Goal: Use online tool/utility: Utilize a website feature to perform a specific function

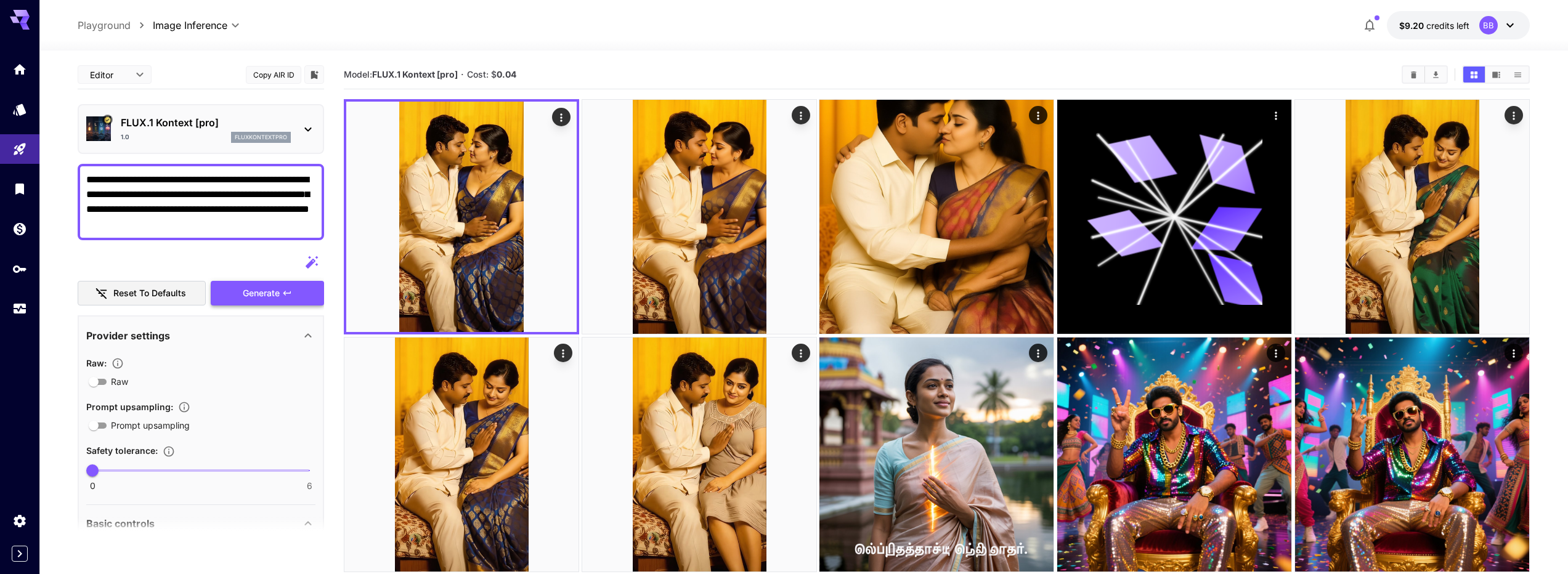
click at [271, 295] on span "Generate" at bounding box center [261, 294] width 37 height 15
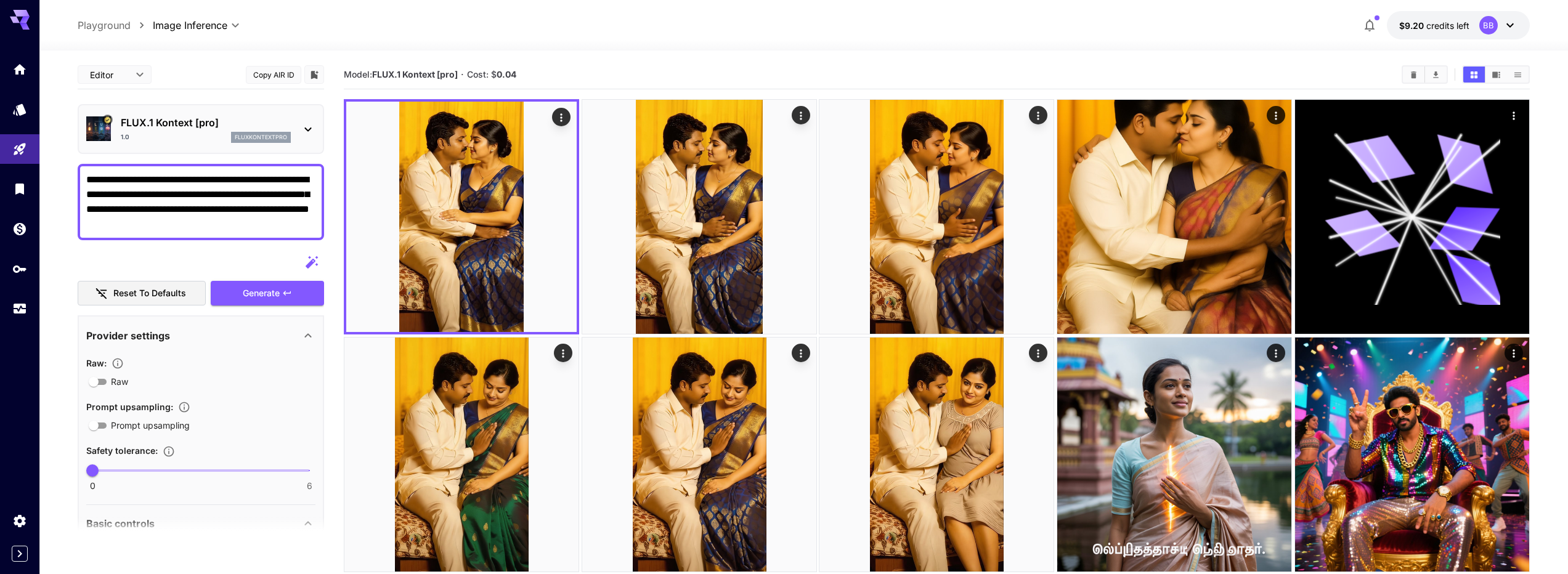
click at [1492, 29] on div "BB" at bounding box center [1488, 25] width 18 height 18
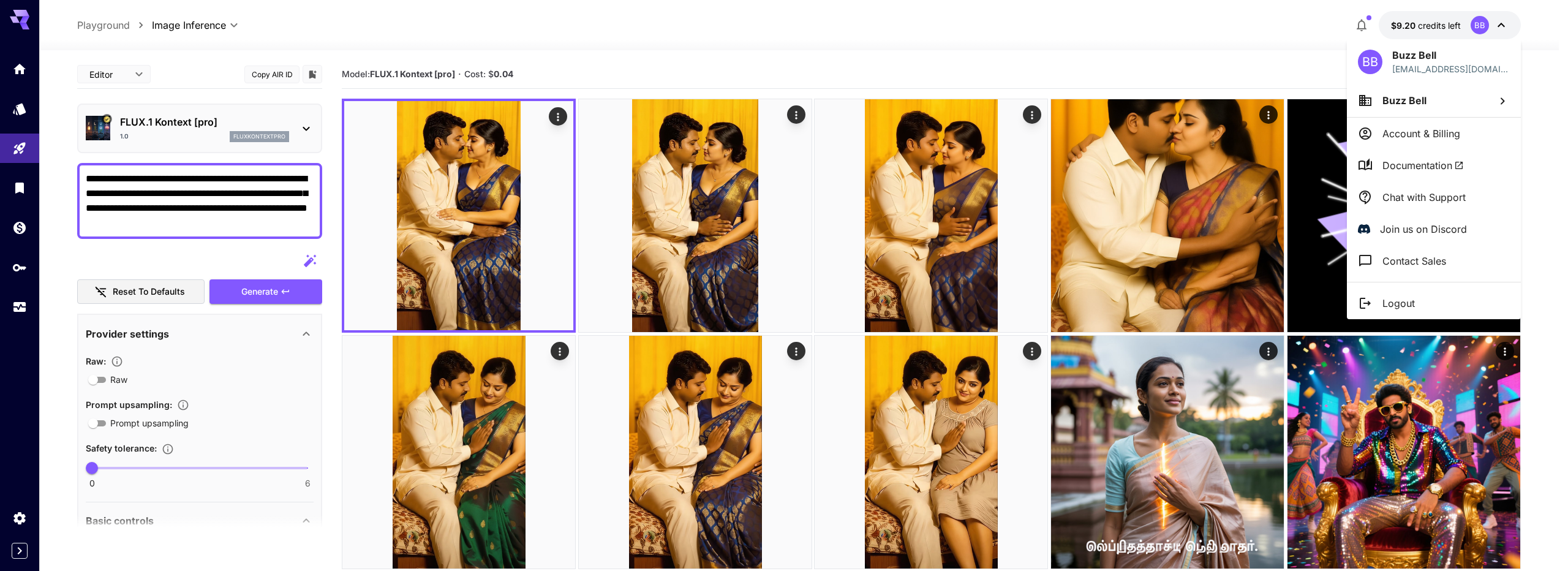
click at [1445, 136] on p "Account & Billing" at bounding box center [1421, 134] width 78 height 15
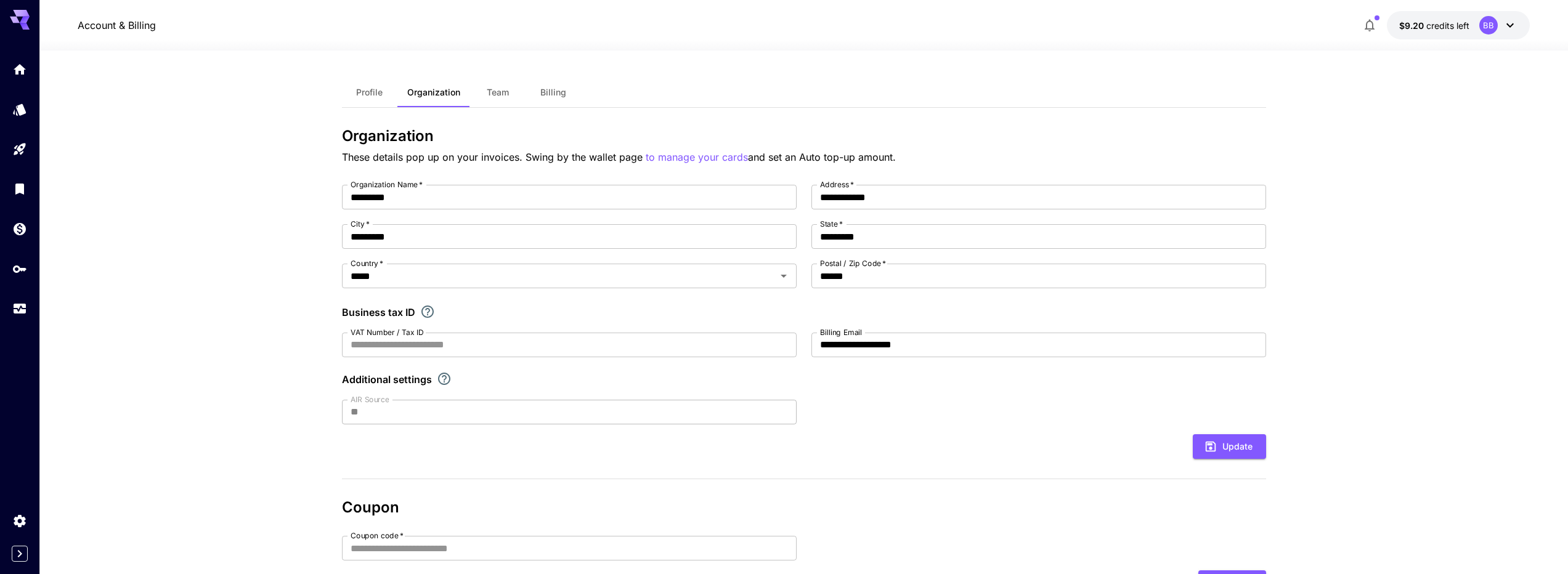
click at [536, 92] on button "Billing" at bounding box center [553, 92] width 56 height 29
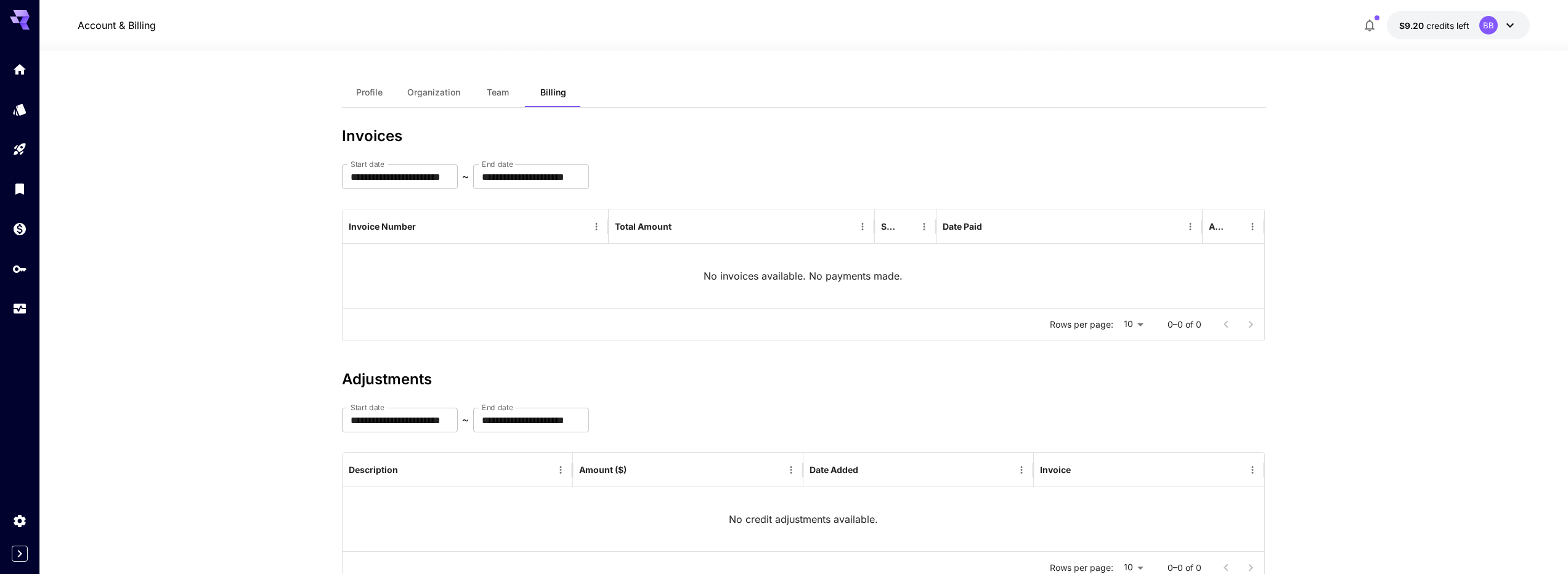
click at [374, 98] on span "Profile" at bounding box center [369, 92] width 26 height 11
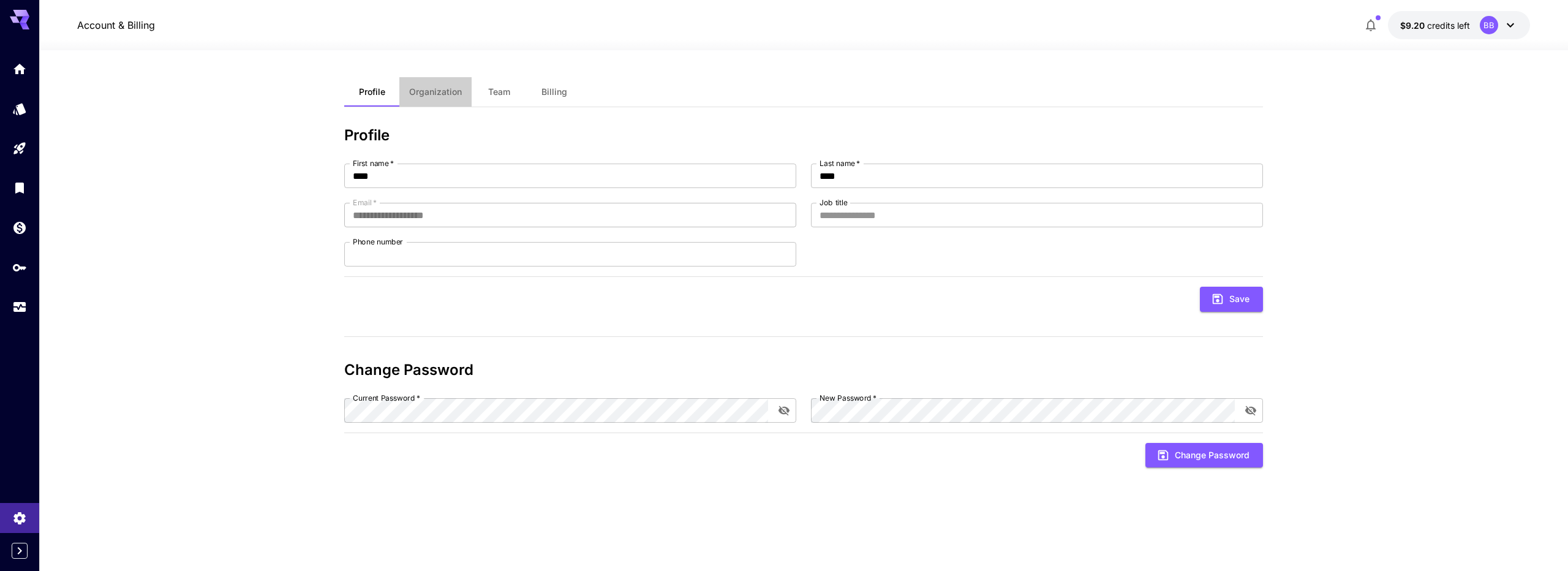
click at [437, 98] on button "Organization" at bounding box center [435, 92] width 72 height 29
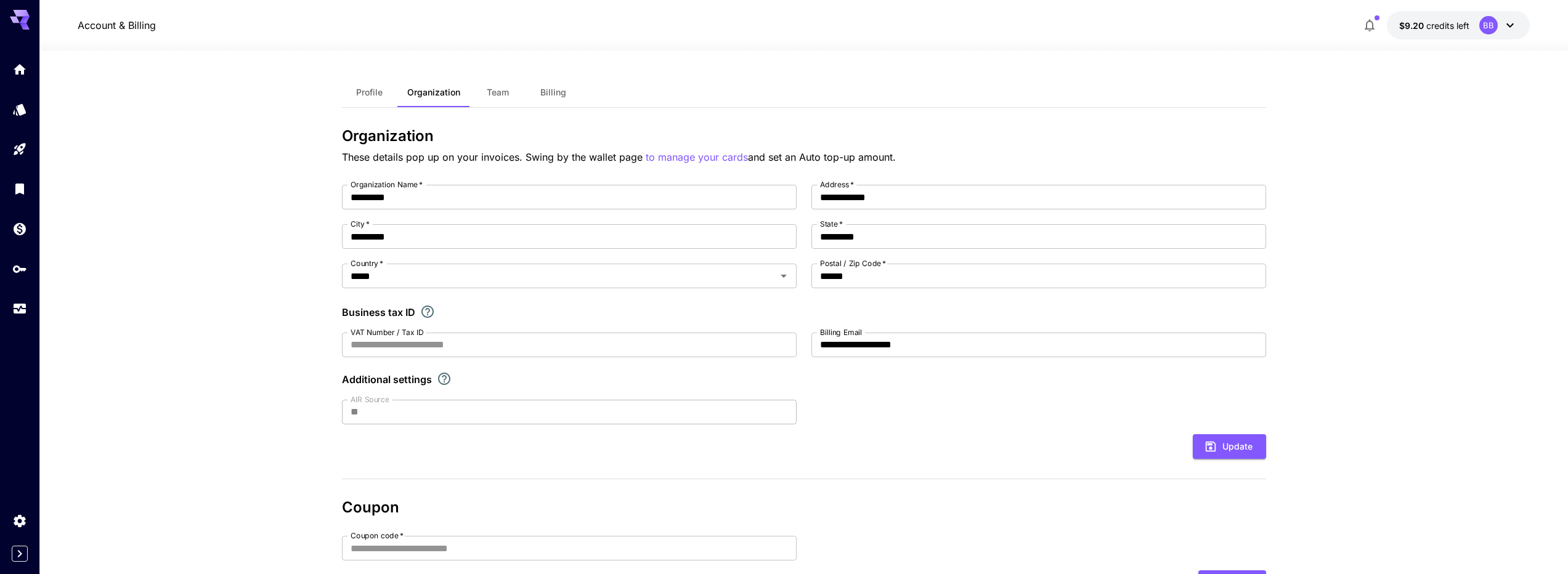
click at [1481, 23] on div "BB" at bounding box center [1488, 25] width 18 height 18
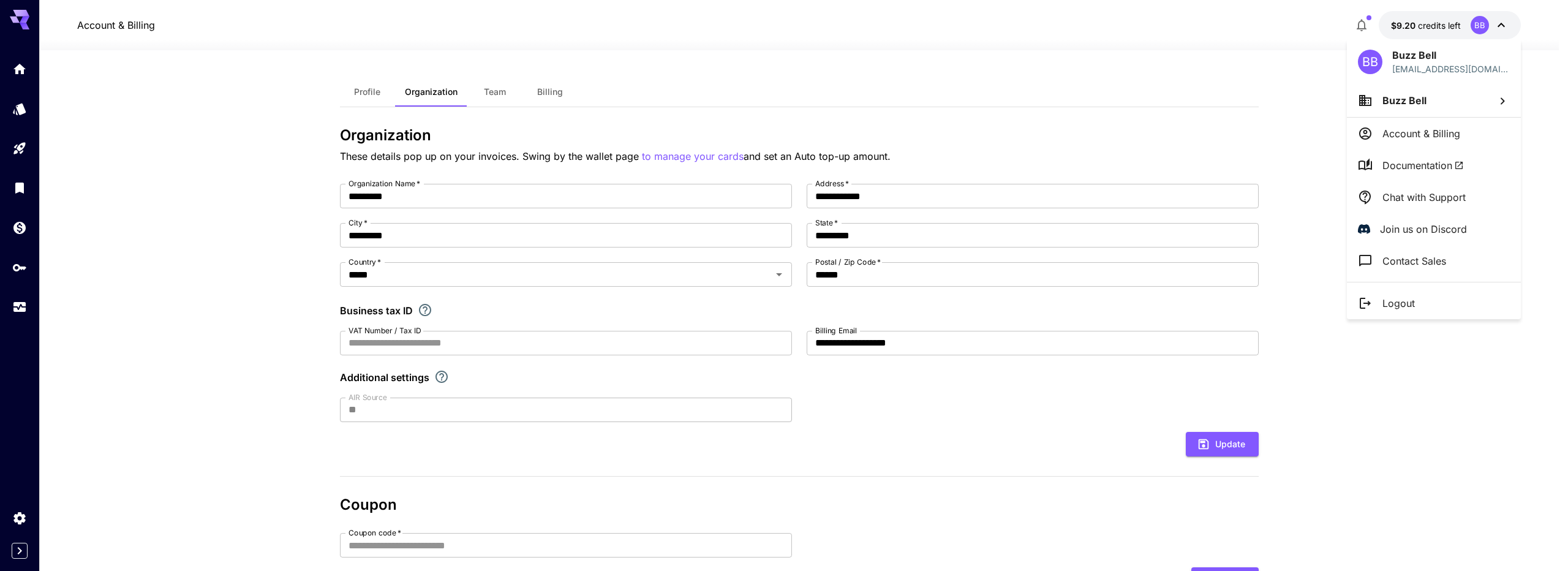
click at [1450, 104] on li "Buzz Bell" at bounding box center [1434, 100] width 174 height 33
drag, startPoint x: 1424, startPoint y: 419, endPoint x: 1415, endPoint y: 414, distance: 10.3
click at [1424, 417] on div at bounding box center [784, 286] width 1568 height 571
click at [105, 31] on div at bounding box center [784, 286] width 1568 height 571
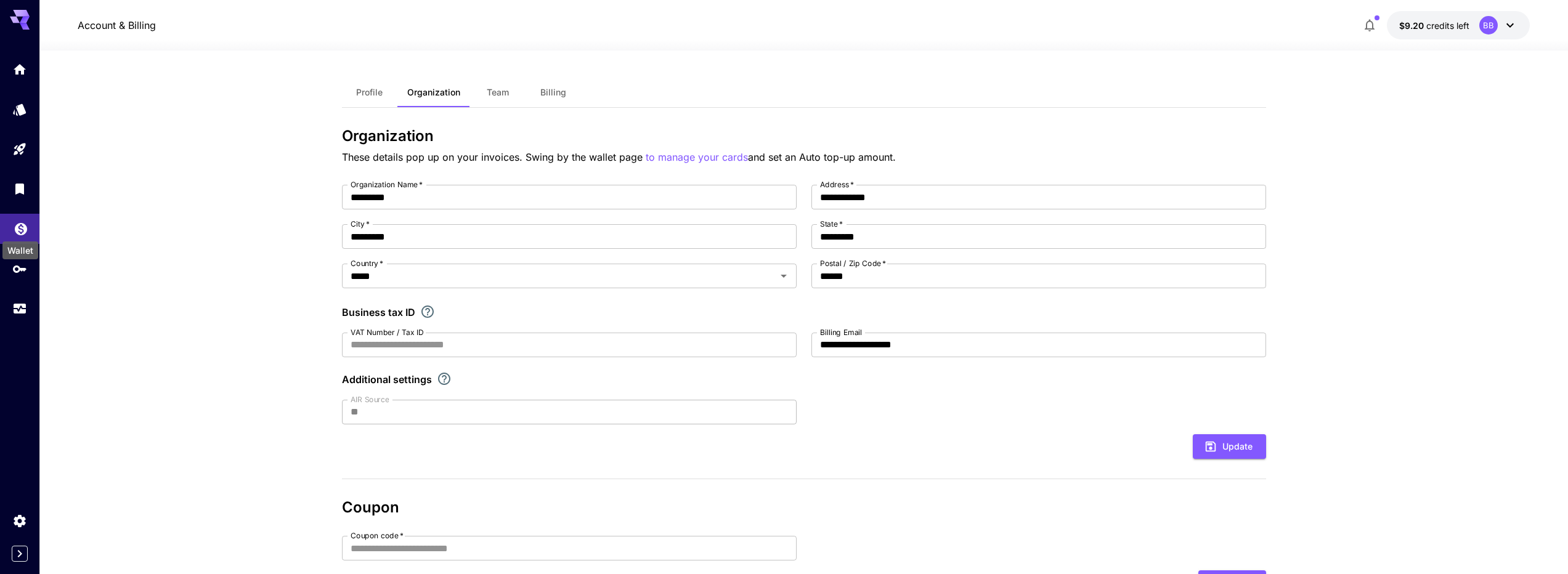
click at [18, 222] on icon "Wallet" at bounding box center [21, 227] width 15 height 15
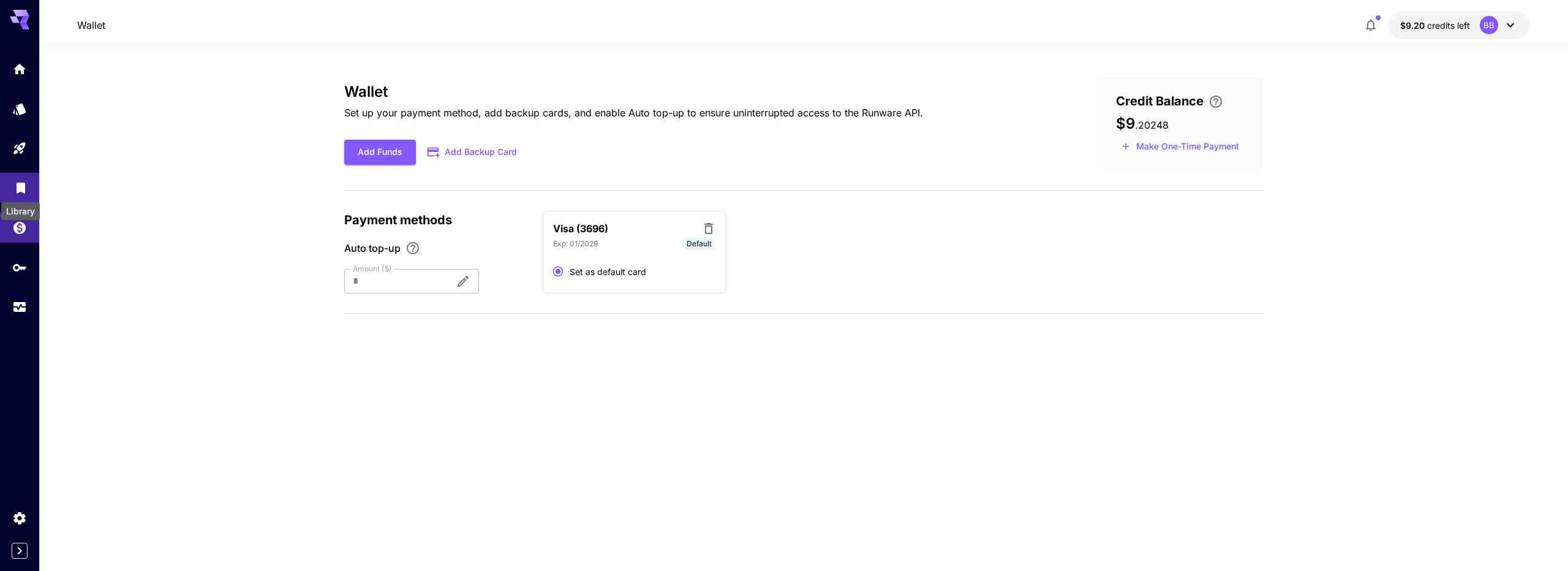
click at [20, 193] on div "Library" at bounding box center [20, 207] width 41 height 28
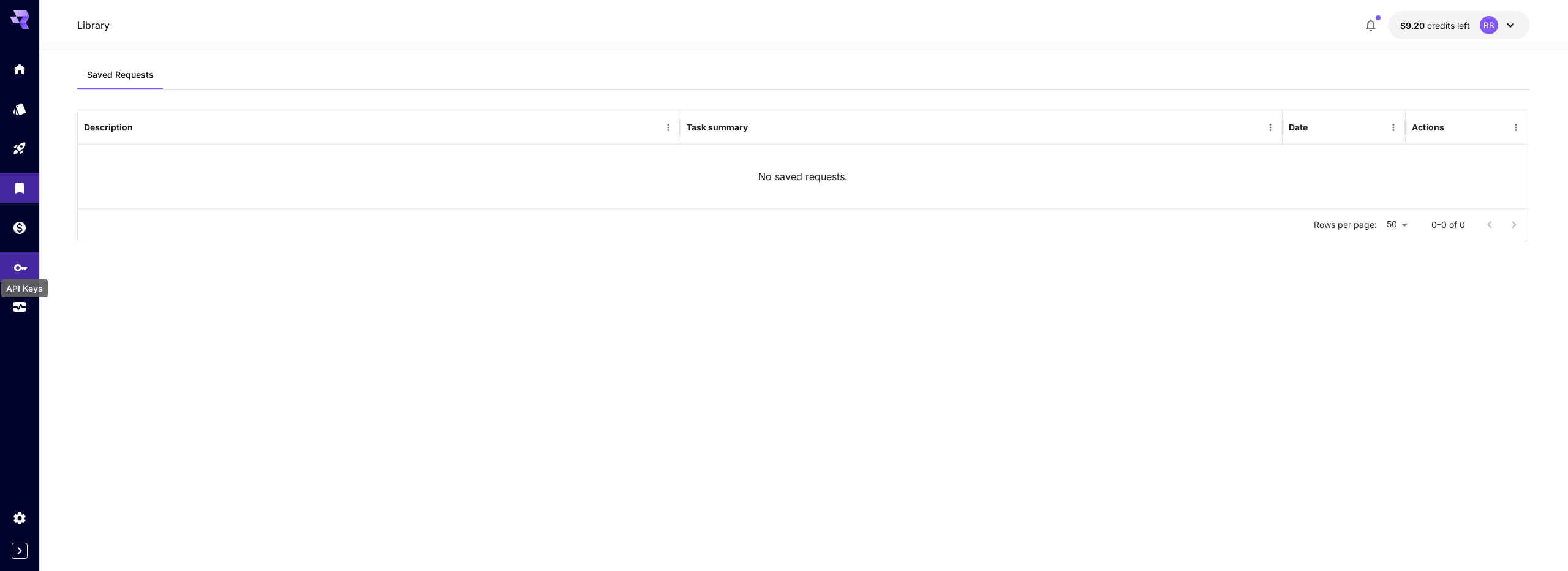
click at [20, 261] on icon "API Keys" at bounding box center [20, 264] width 15 height 15
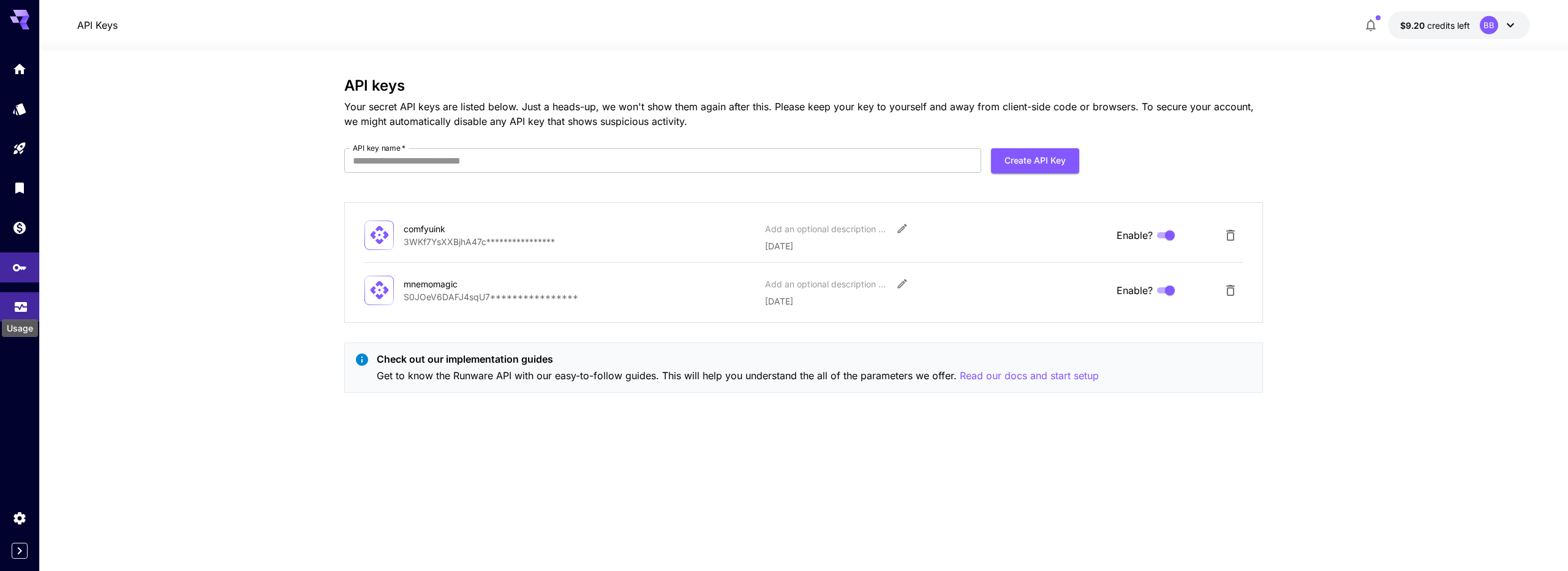
click at [19, 310] on icon "Usage" at bounding box center [20, 303] width 15 height 15
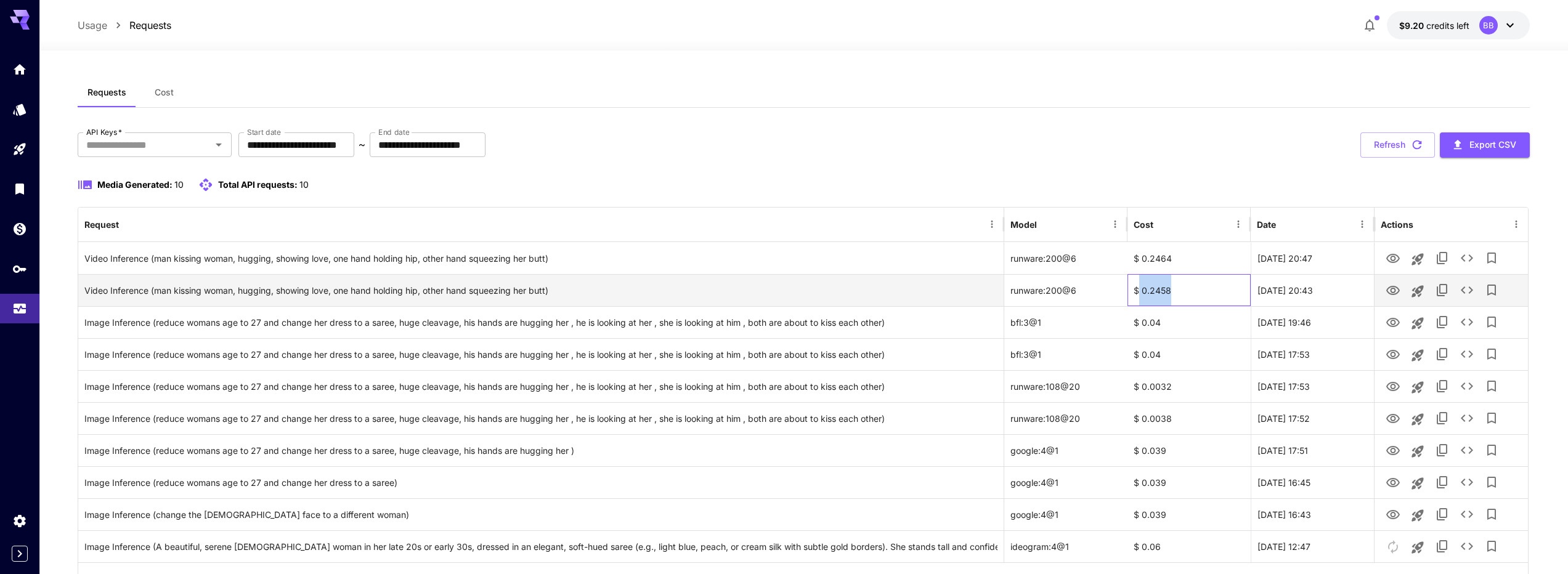
drag, startPoint x: 1169, startPoint y: 291, endPoint x: 1137, endPoint y: 288, distance: 32.1
click at [1137, 288] on div "$ 0.2458" at bounding box center [1189, 291] width 123 height 32
click at [1233, 294] on div "$ 0.2458" at bounding box center [1189, 291] width 123 height 32
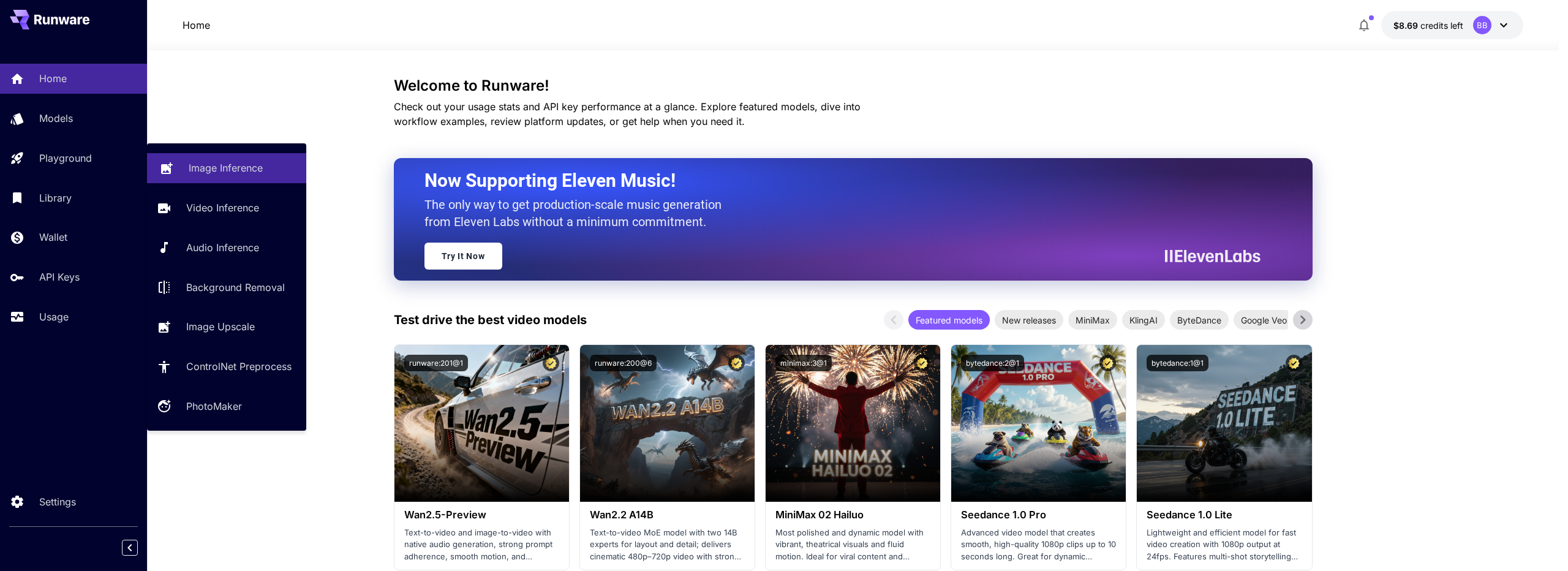
click at [197, 156] on link "Image Inference" at bounding box center [226, 168] width 159 height 30
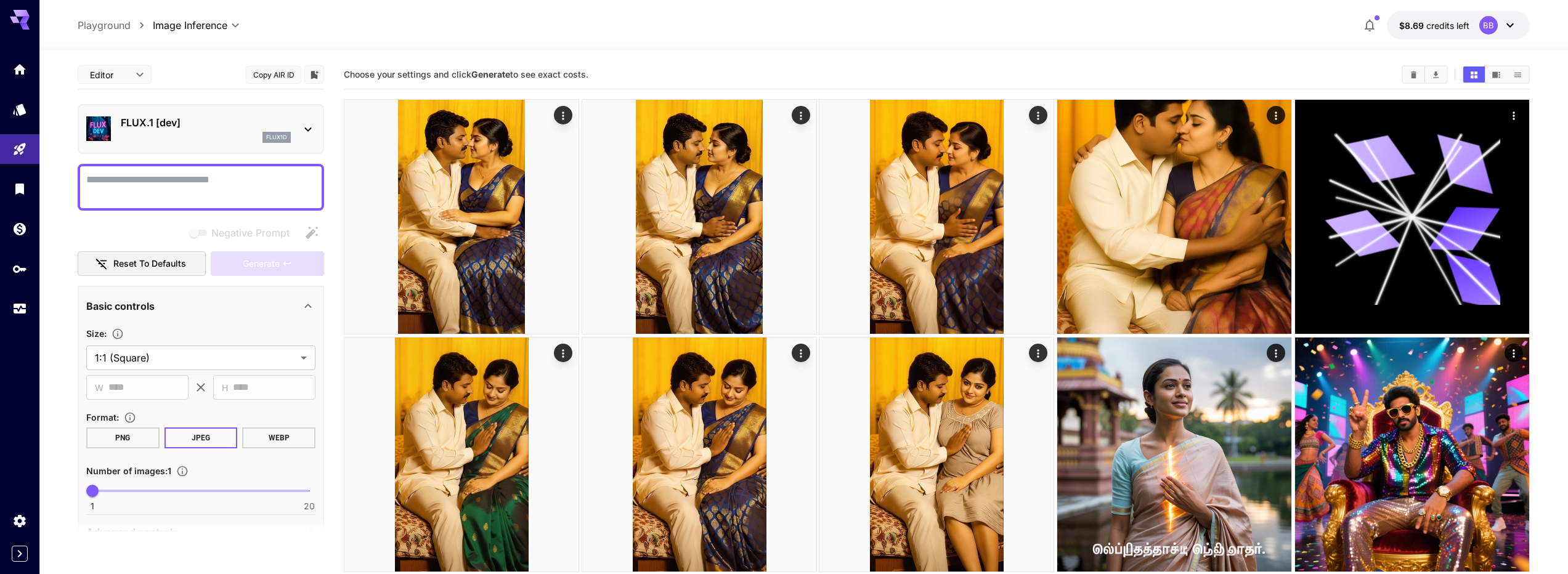
click at [213, 131] on div "FLUX.1 [dev] flux1d" at bounding box center [206, 129] width 170 height 28
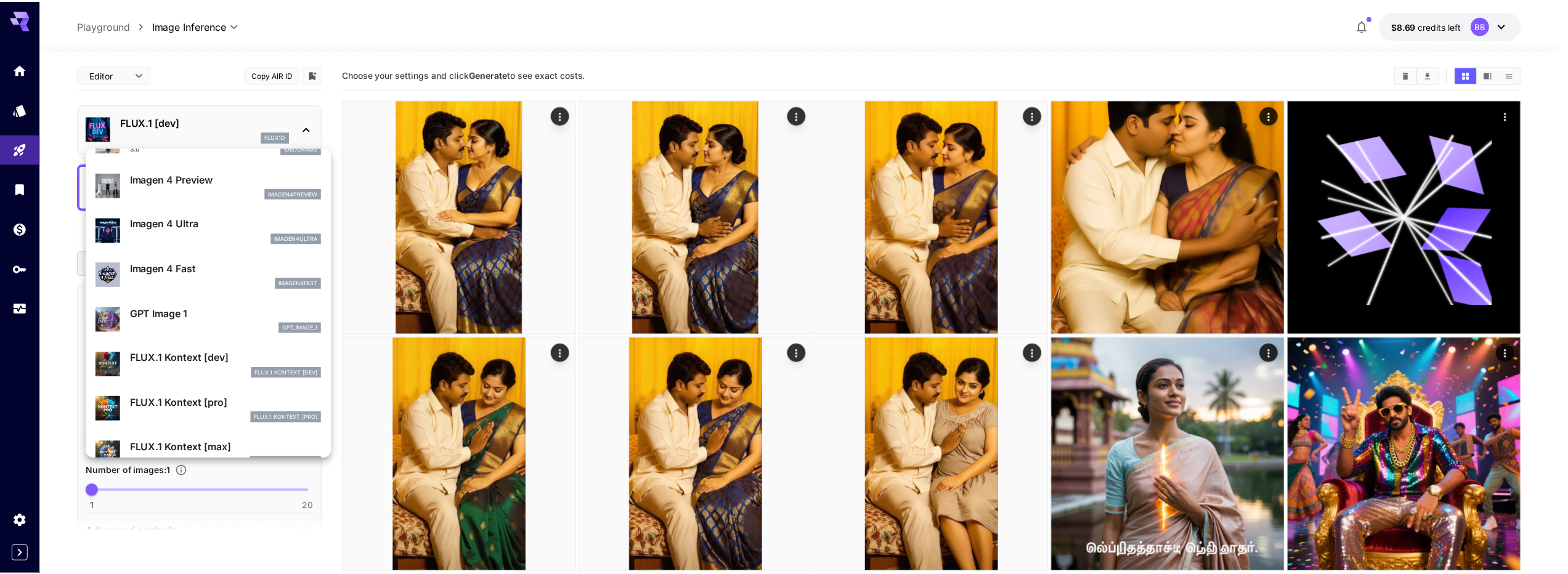
scroll to position [666, 0]
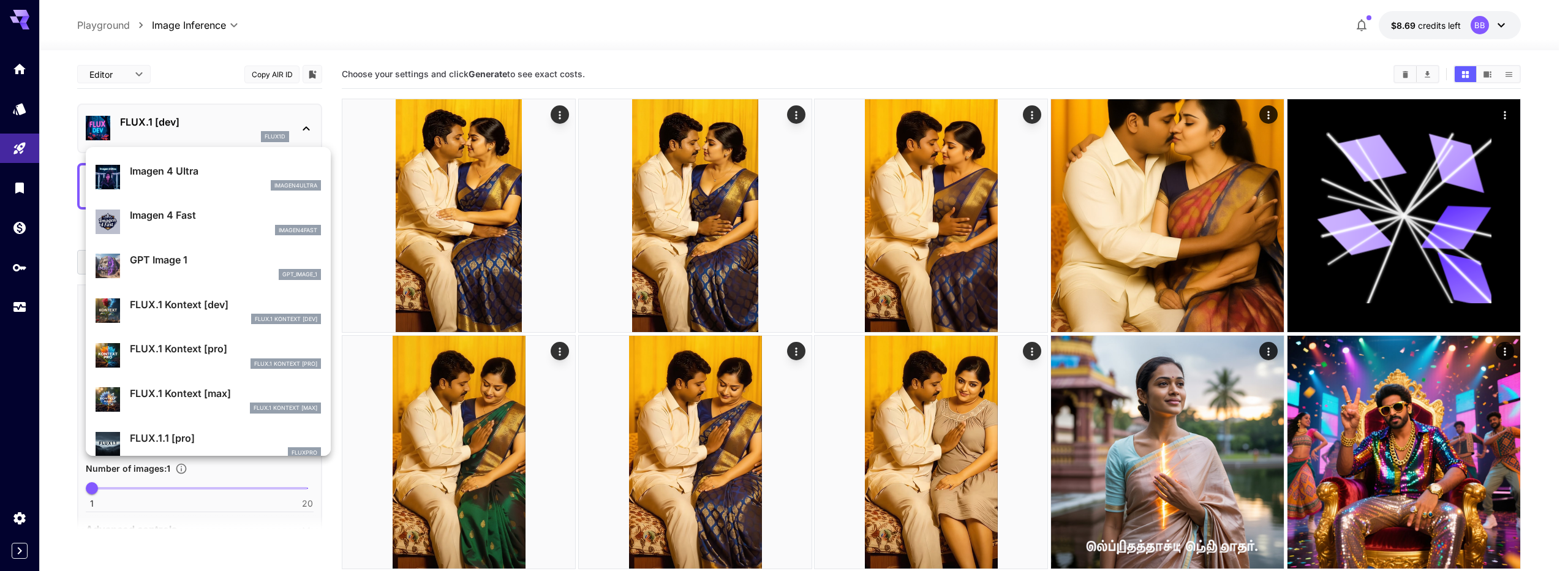
click at [228, 447] on div "FLUX.1.1 [pro] fluxpro" at bounding box center [225, 445] width 191 height 28
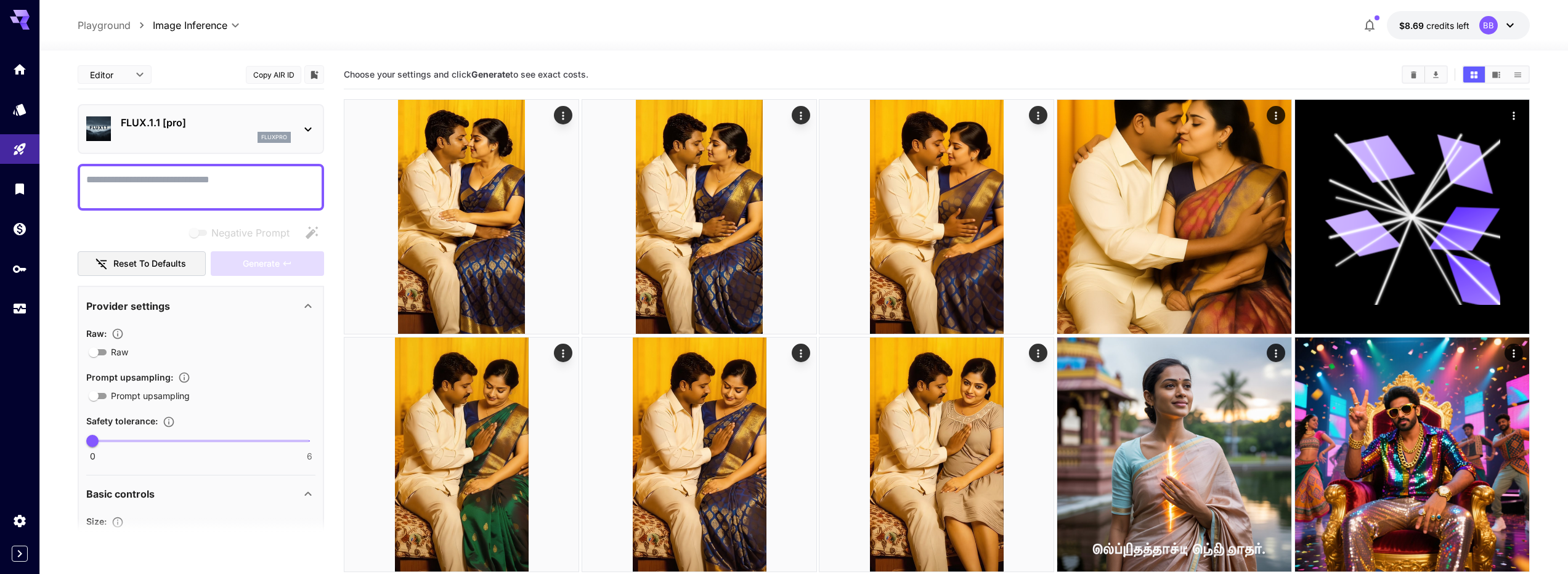
click at [187, 138] on div "fluxpro" at bounding box center [206, 137] width 170 height 11
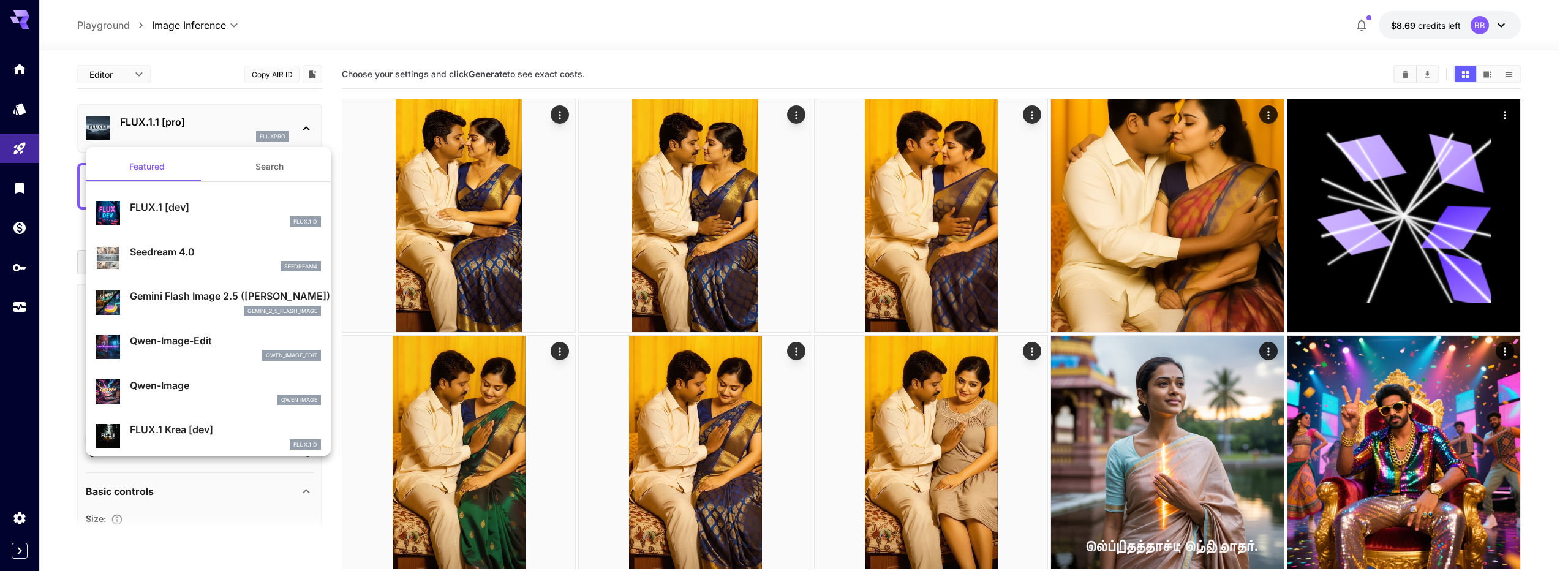
click at [235, 353] on div "qwen_image_edit" at bounding box center [225, 355] width 191 height 11
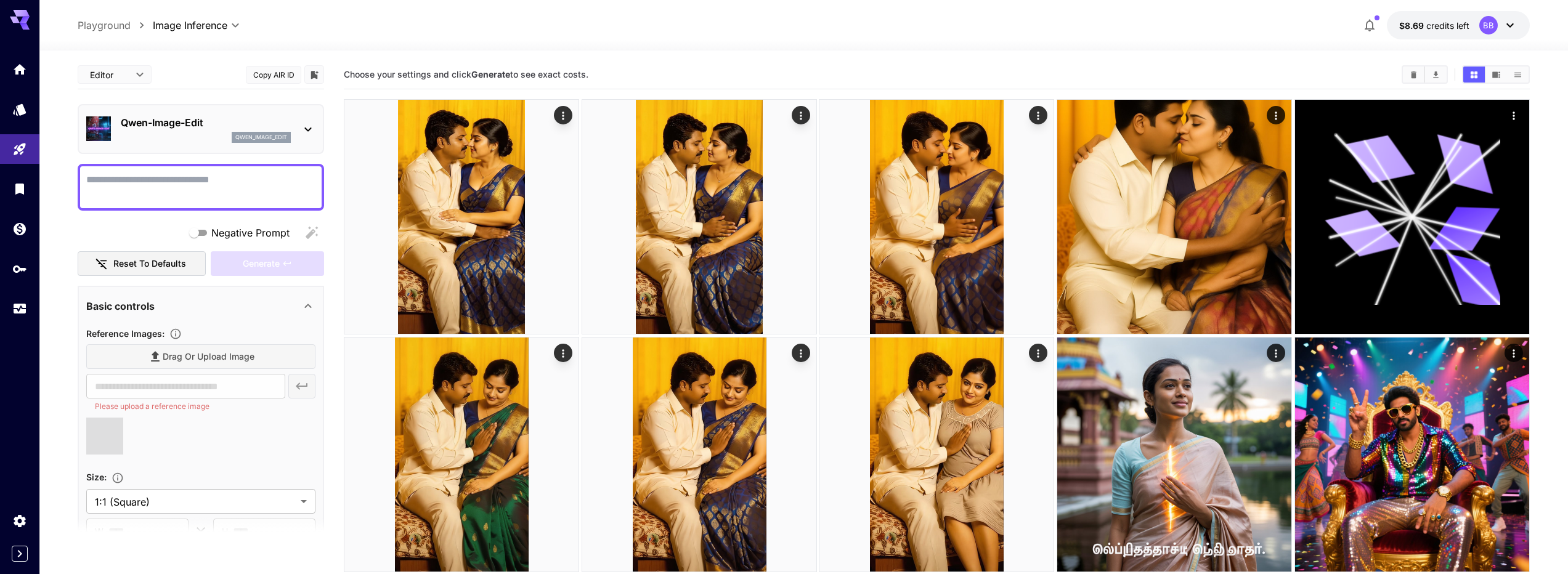
type input "**********"
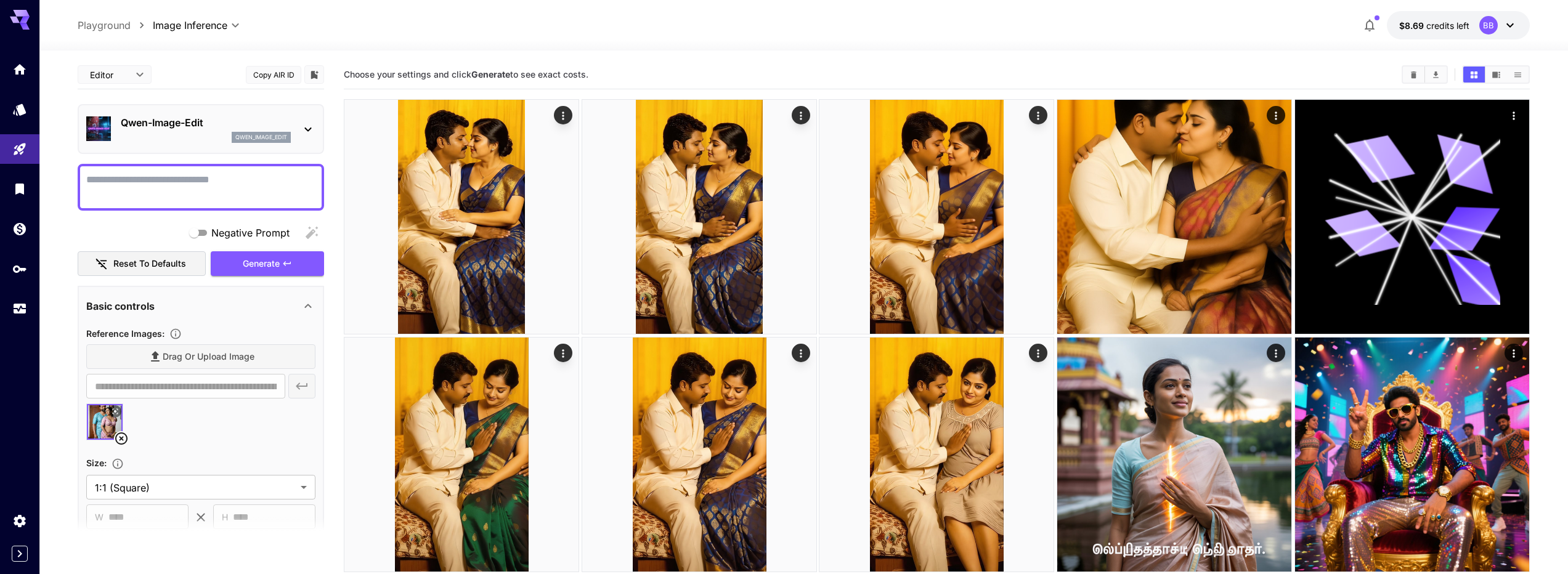
click at [235, 187] on textarea "Negative Prompt" at bounding box center [201, 187] width 229 height 29
type textarea "*"
type textarea "**********"
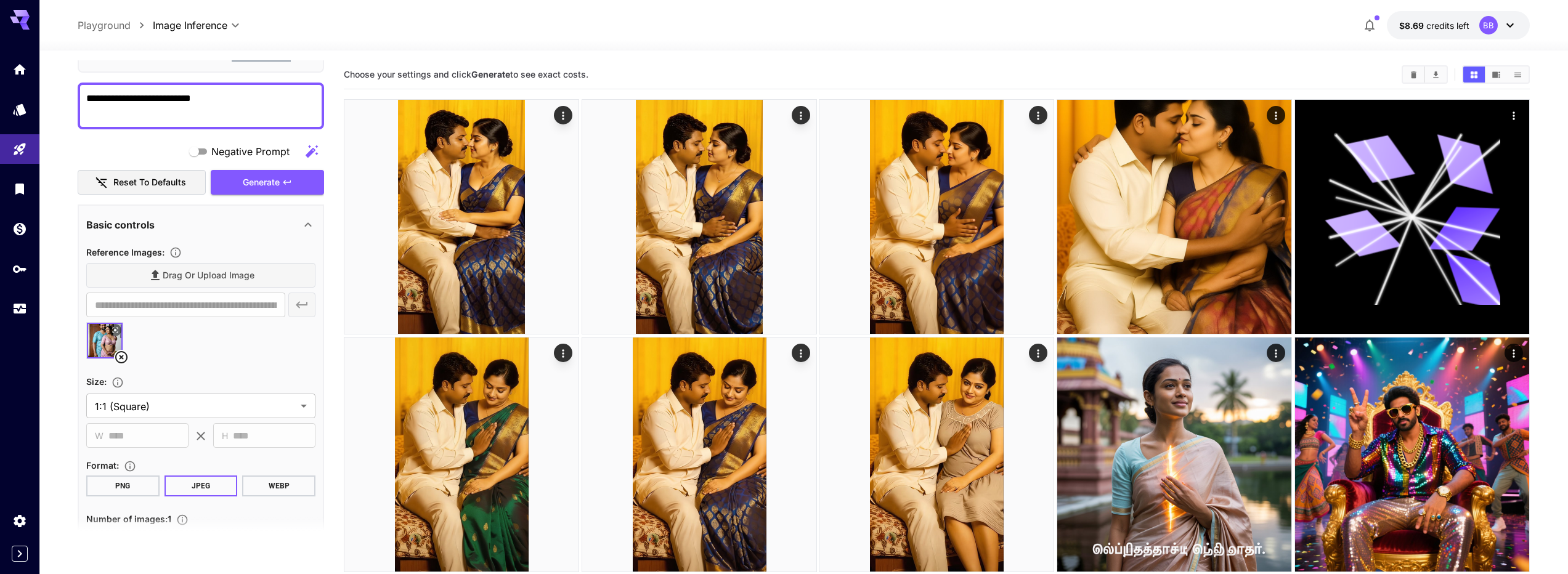
scroll to position [148, 0]
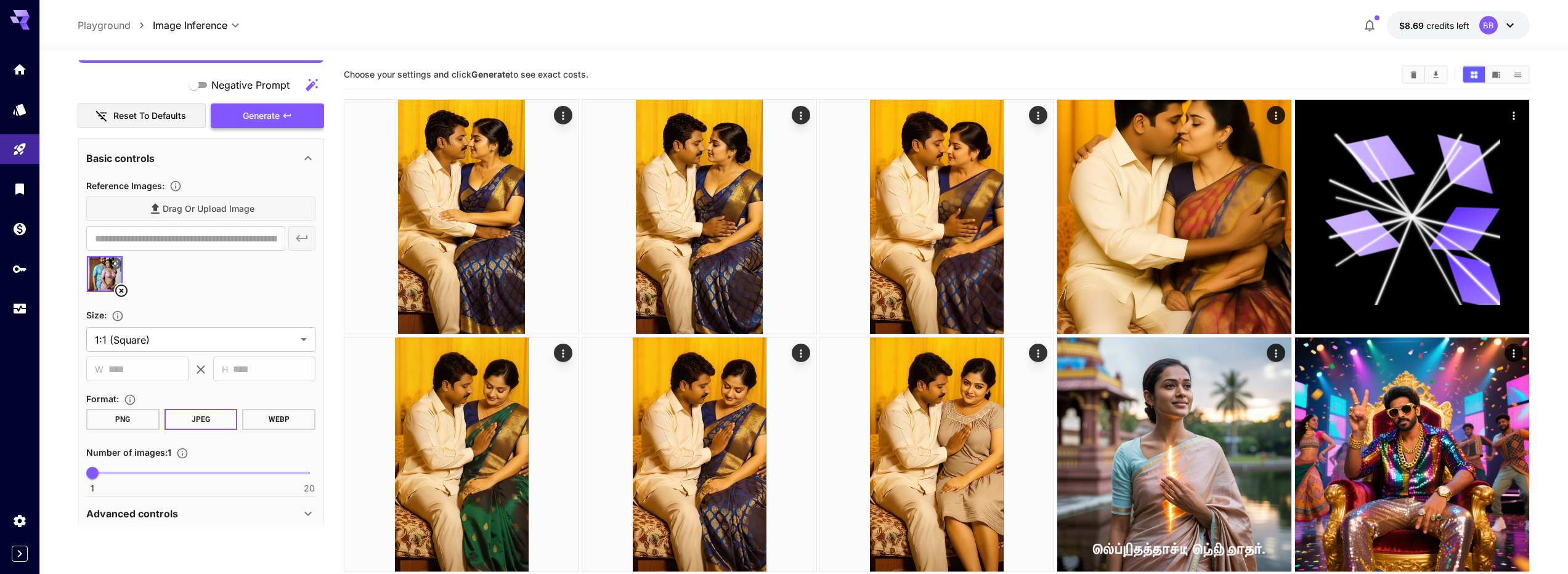
type textarea "**********"
click at [286, 125] on button "Generate" at bounding box center [267, 116] width 113 height 25
